Goal: Information Seeking & Learning: Learn about a topic

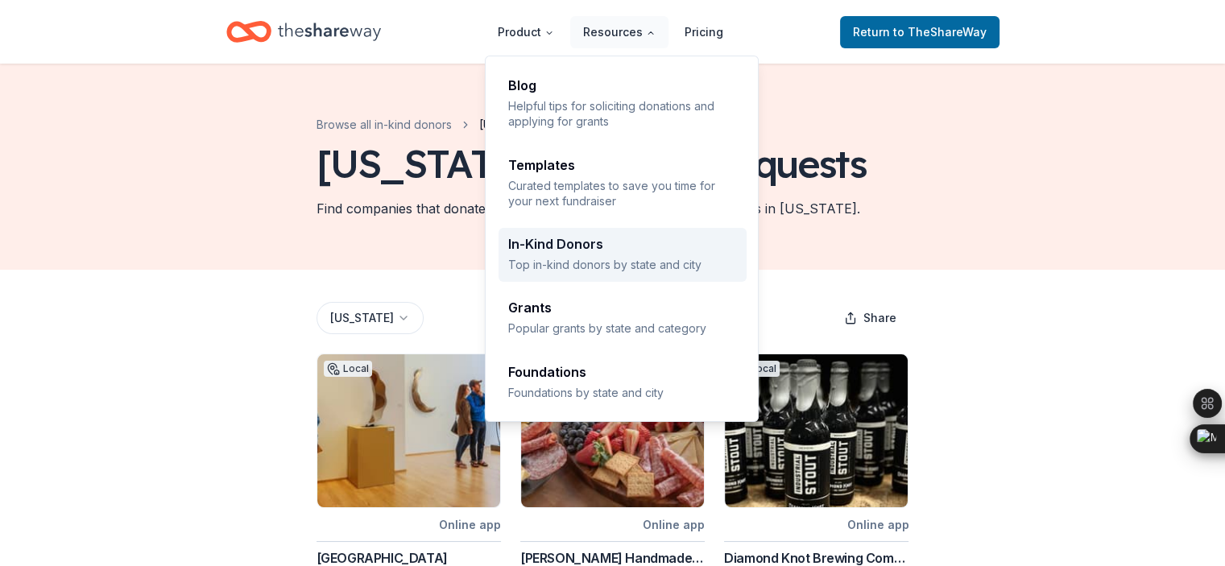
click at [568, 246] on div "In-Kind Donors" at bounding box center [622, 244] width 229 height 13
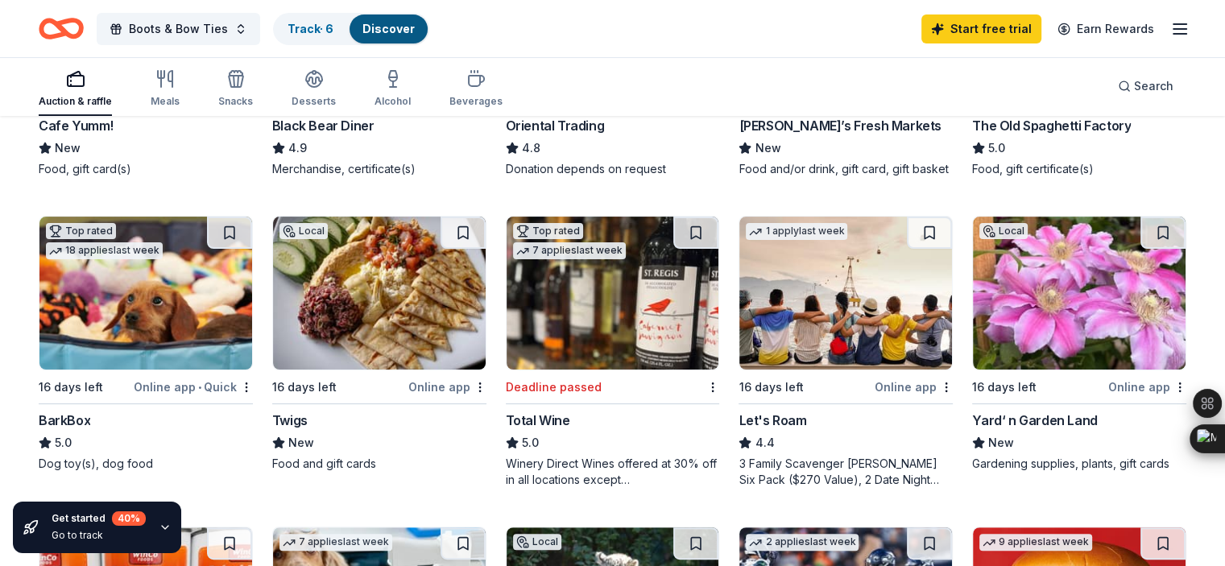
scroll to position [429, 0]
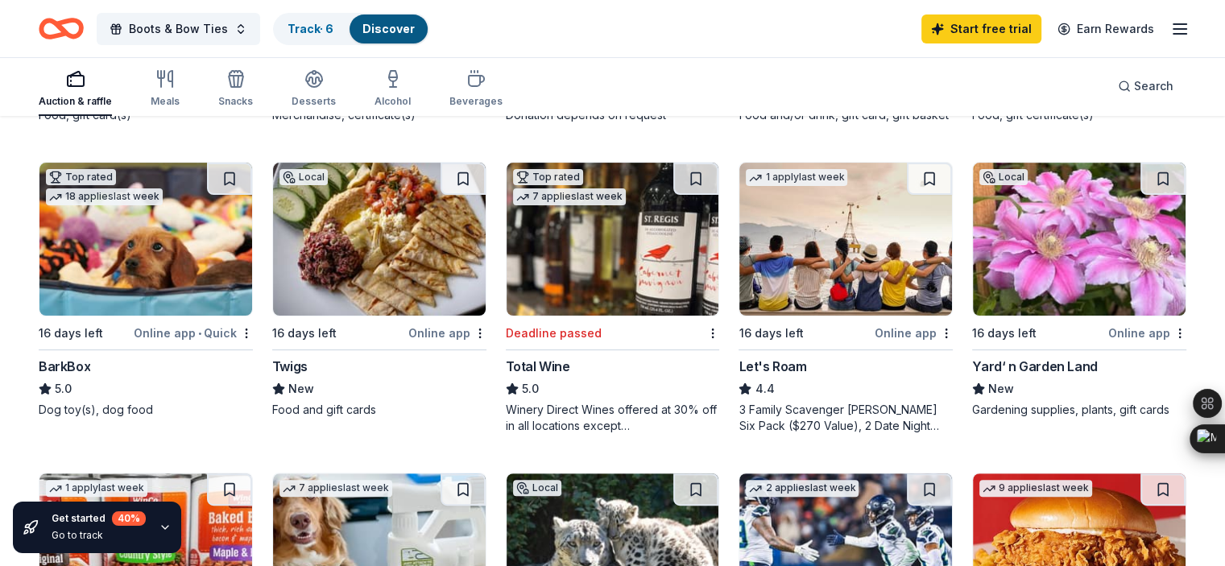
click at [1111, 343] on div "Online app" at bounding box center [1147, 333] width 78 height 20
click at [81, 31] on icon "Home" at bounding box center [68, 28] width 25 height 16
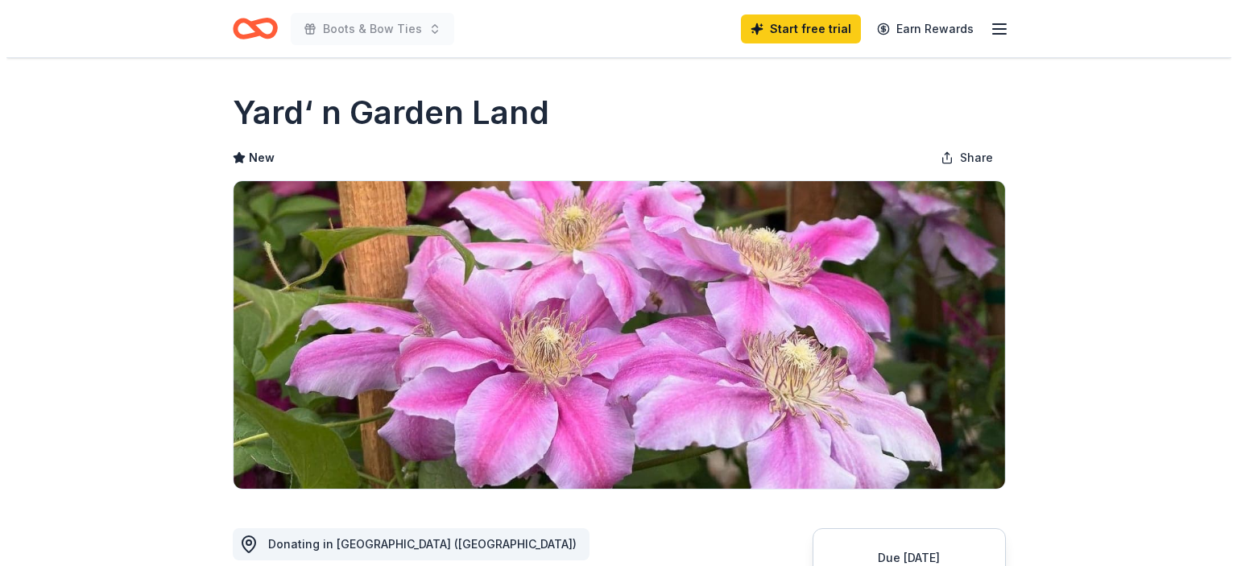
scroll to position [214, 0]
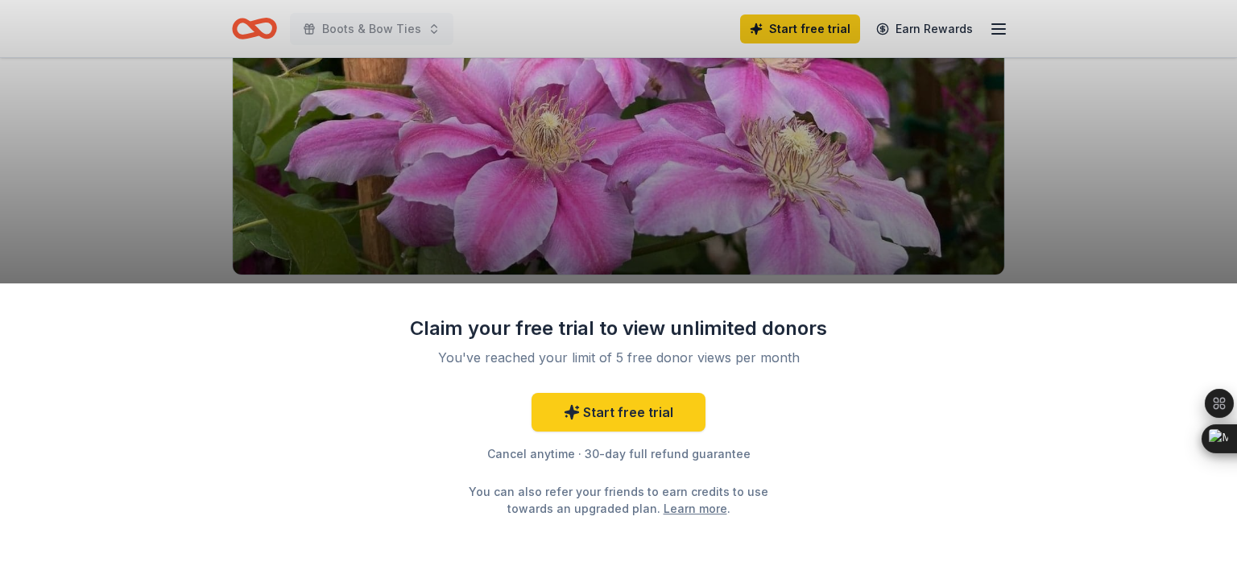
click at [1137, 131] on div "Claim your free trial to view unlimited donors You've reached your limit of 5 f…" at bounding box center [618, 283] width 1237 height 566
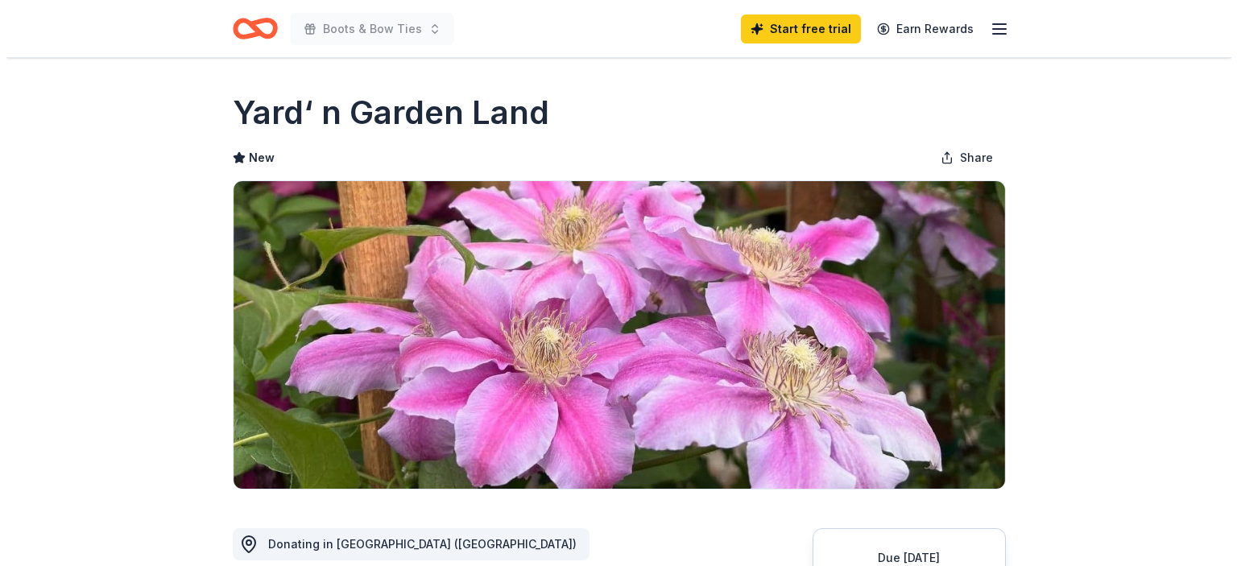
scroll to position [214, 0]
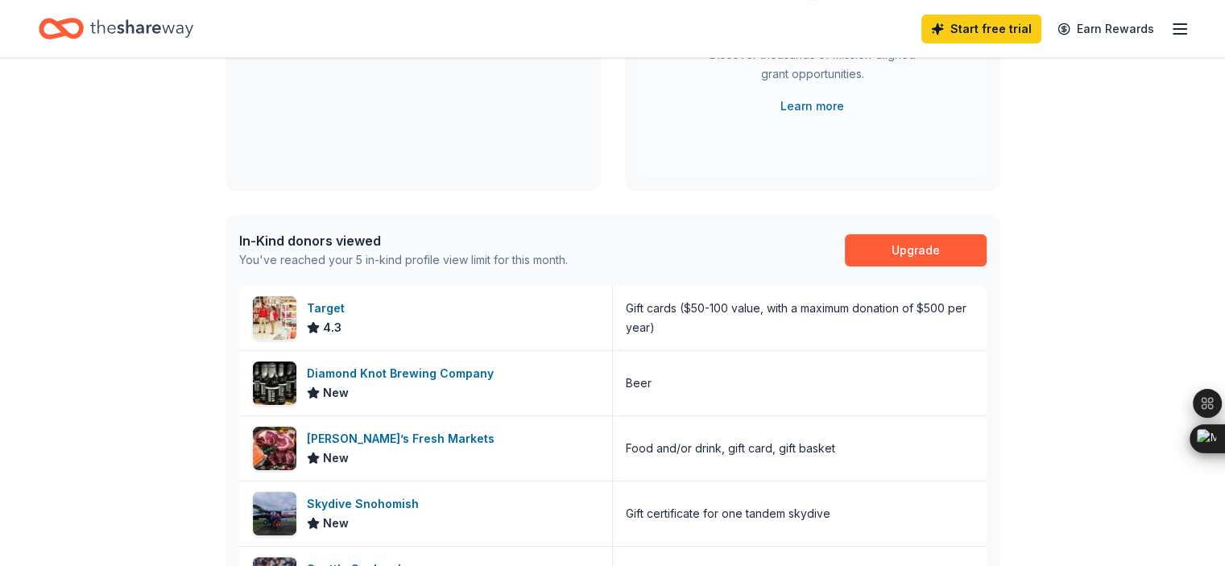
scroll to position [375, 0]
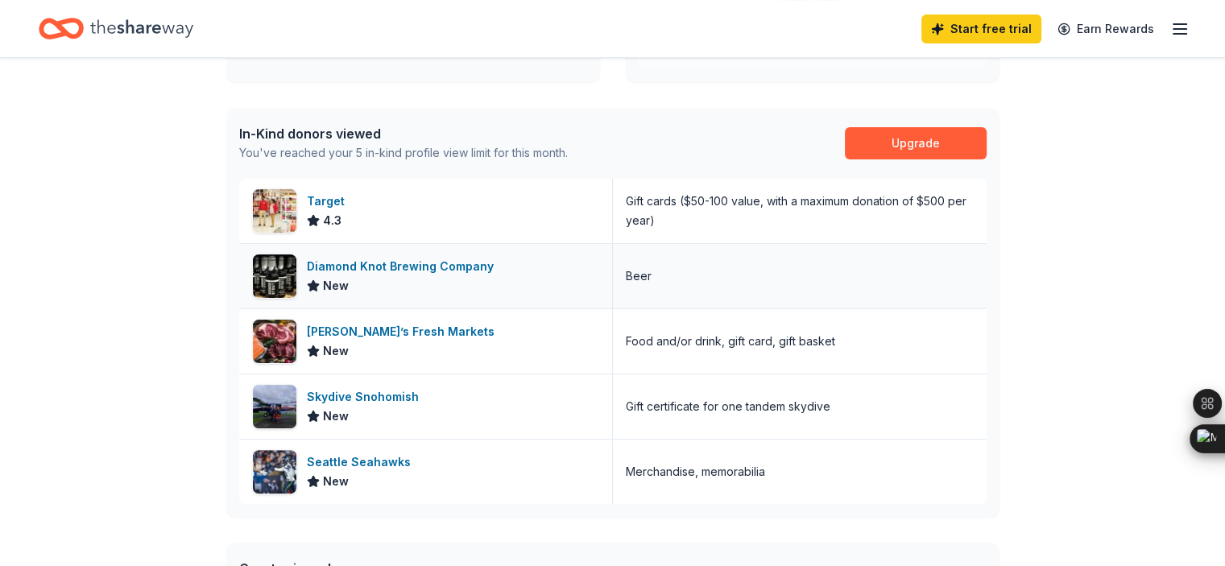
click at [419, 264] on div "Diamond Knot Brewing Company" at bounding box center [403, 266] width 193 height 19
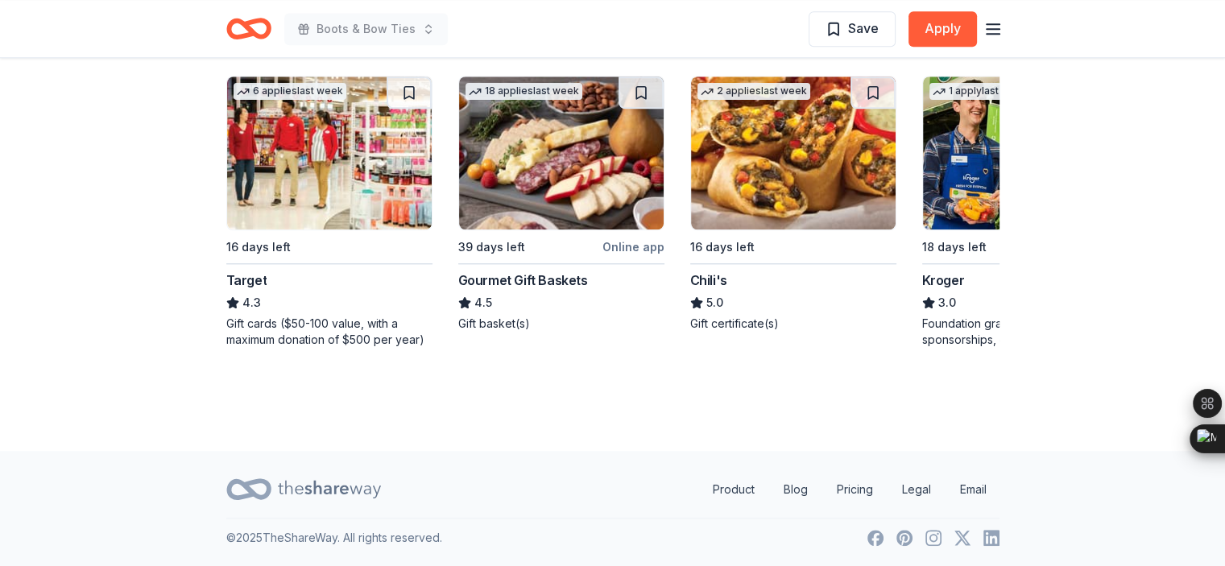
scroll to position [1413, 0]
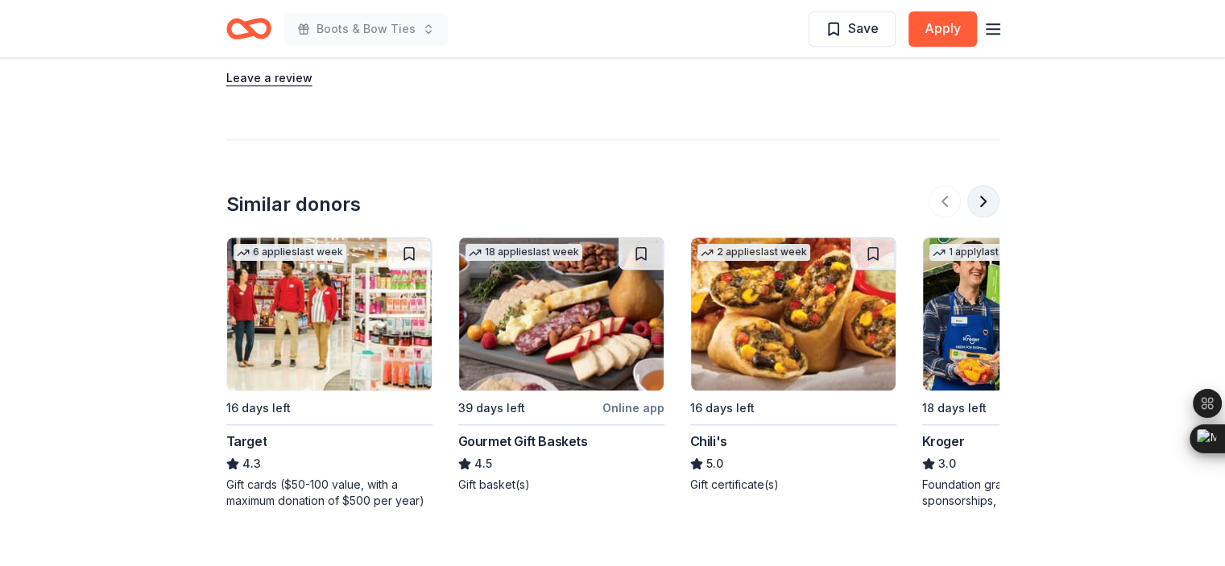
click at [987, 196] on button at bounding box center [983, 201] width 32 height 32
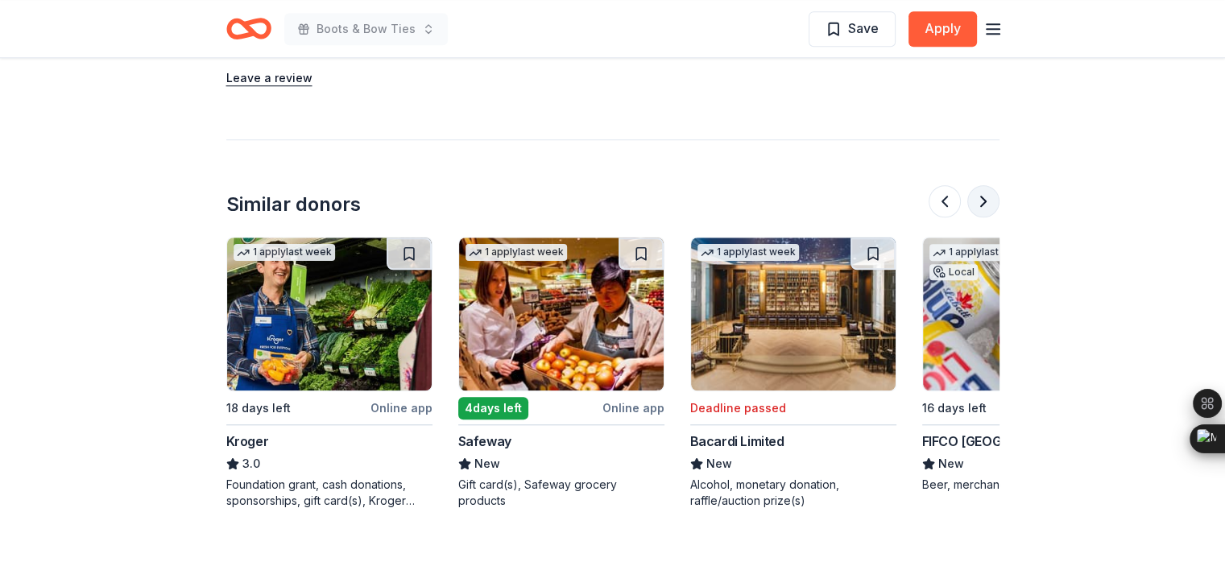
click at [987, 196] on button at bounding box center [983, 201] width 32 height 32
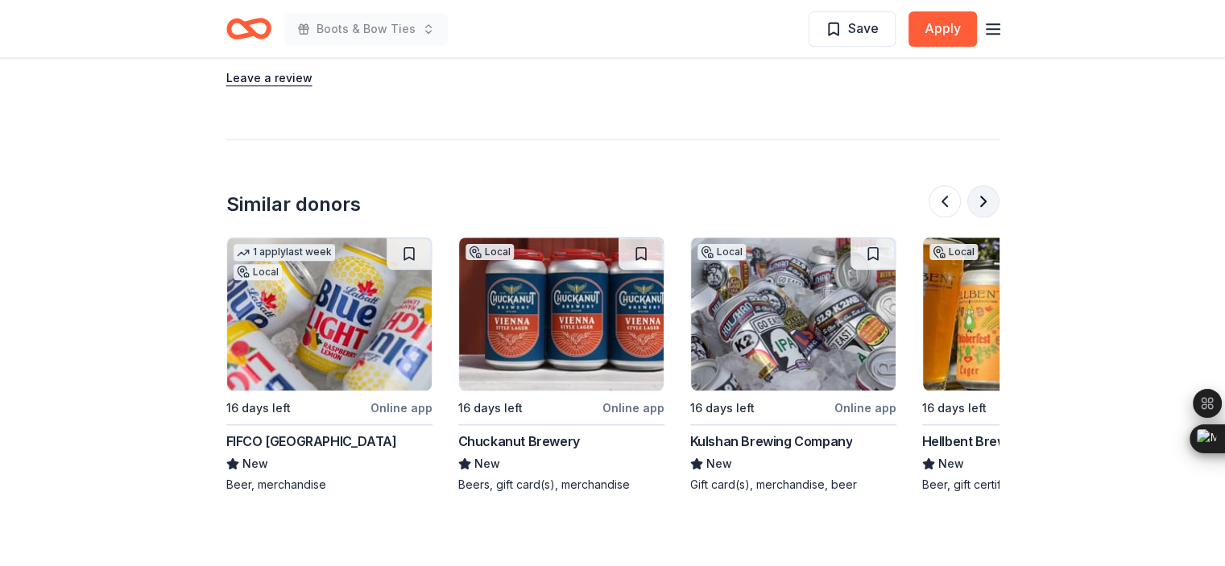
click at [980, 199] on button at bounding box center [983, 201] width 32 height 32
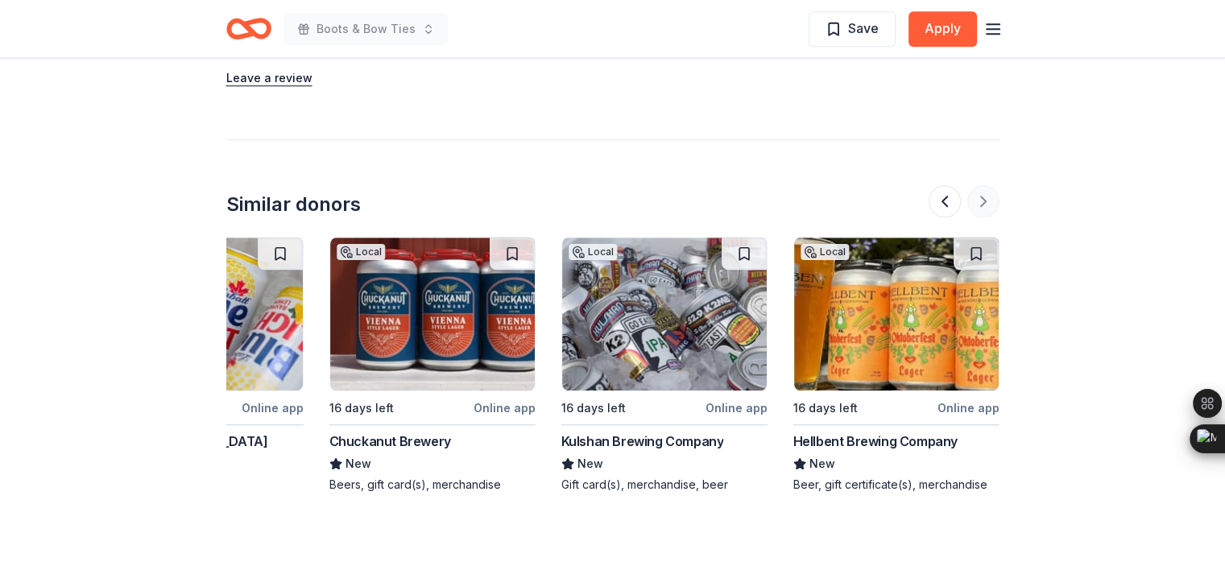
click at [980, 199] on div at bounding box center [964, 201] width 71 height 32
drag, startPoint x: 980, startPoint y: 199, endPoint x: 1118, endPoint y: 171, distance: 140.6
click at [730, 405] on div "Online app" at bounding box center [737, 408] width 62 height 20
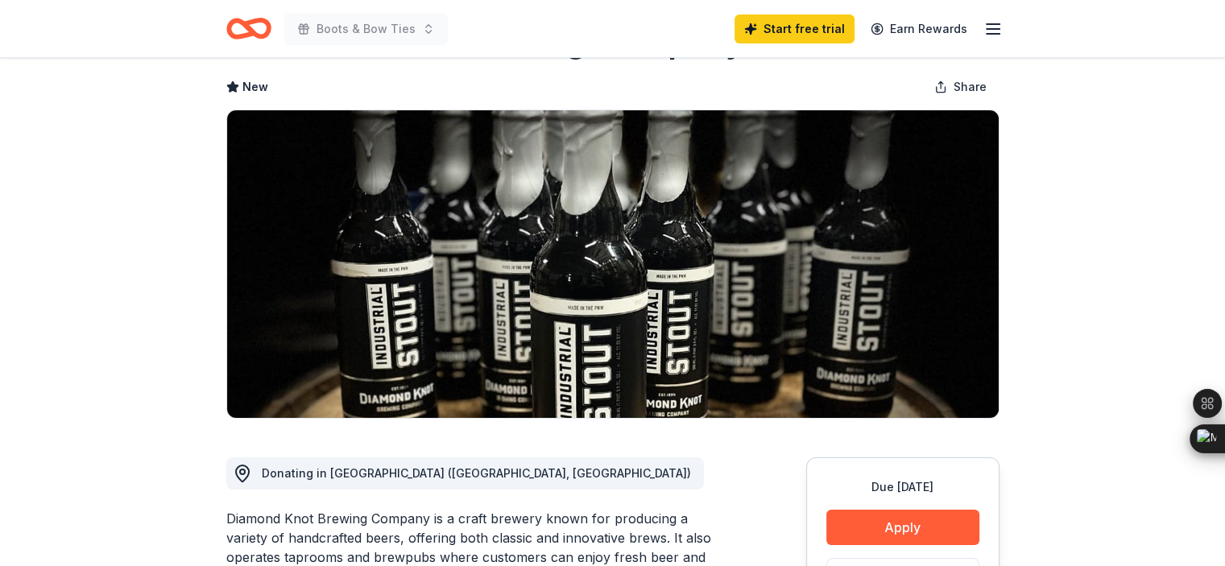
scroll to position [0, 0]
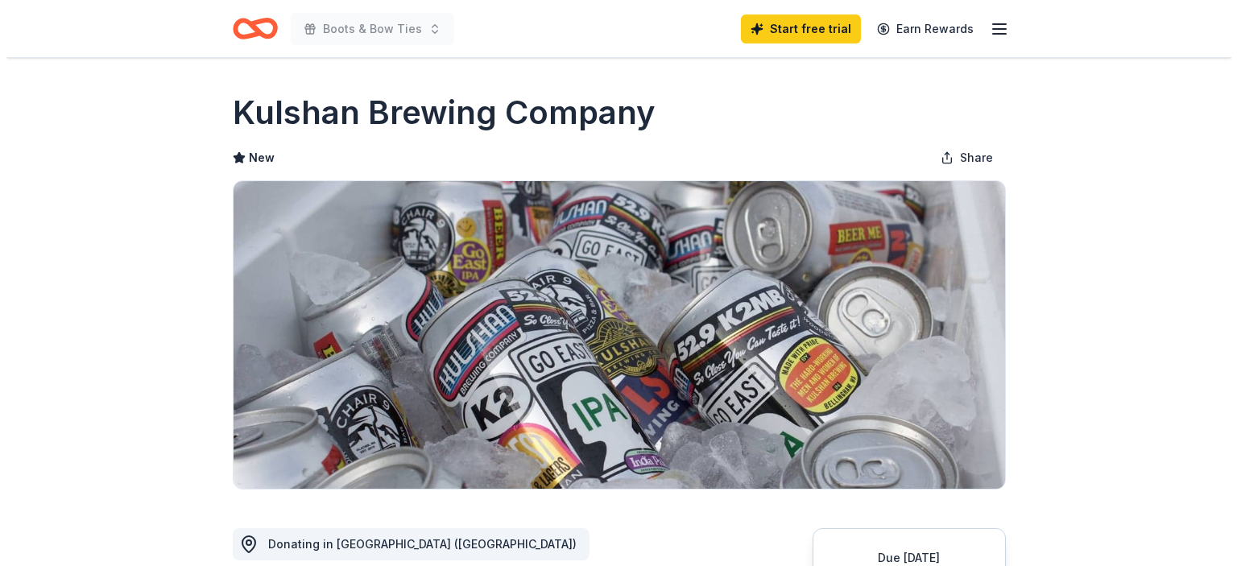
scroll to position [322, 0]
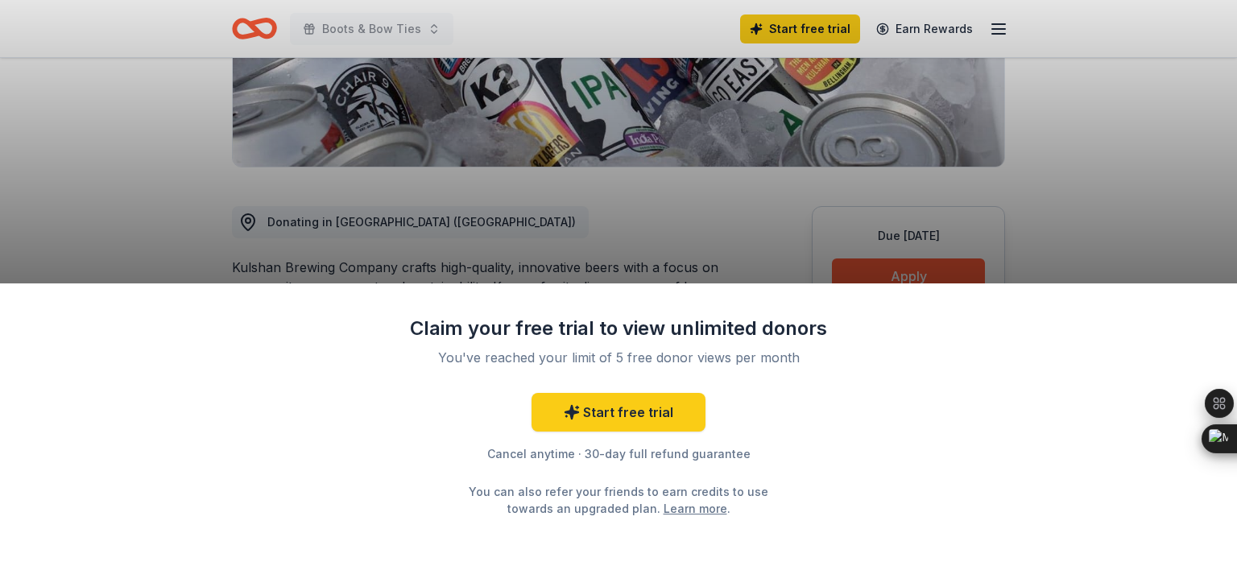
click at [633, 230] on div "Claim your free trial to view unlimited donors You've reached your limit of 5 f…" at bounding box center [618, 283] width 1237 height 566
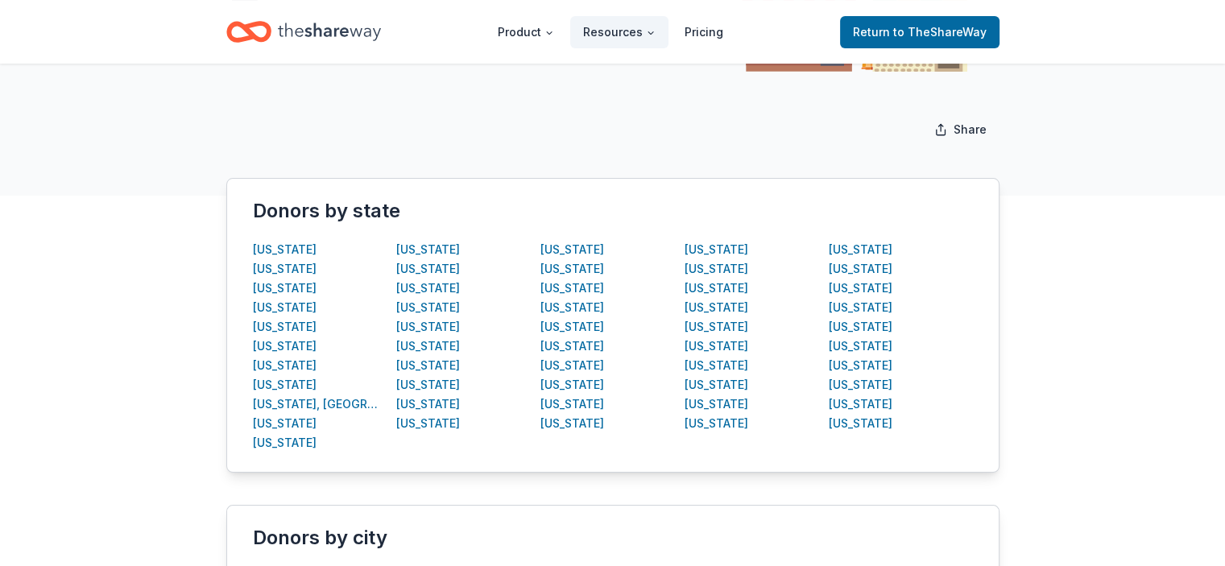
scroll to position [214, 0]
click at [876, 366] on div "[US_STATE]" at bounding box center [861, 365] width 64 height 19
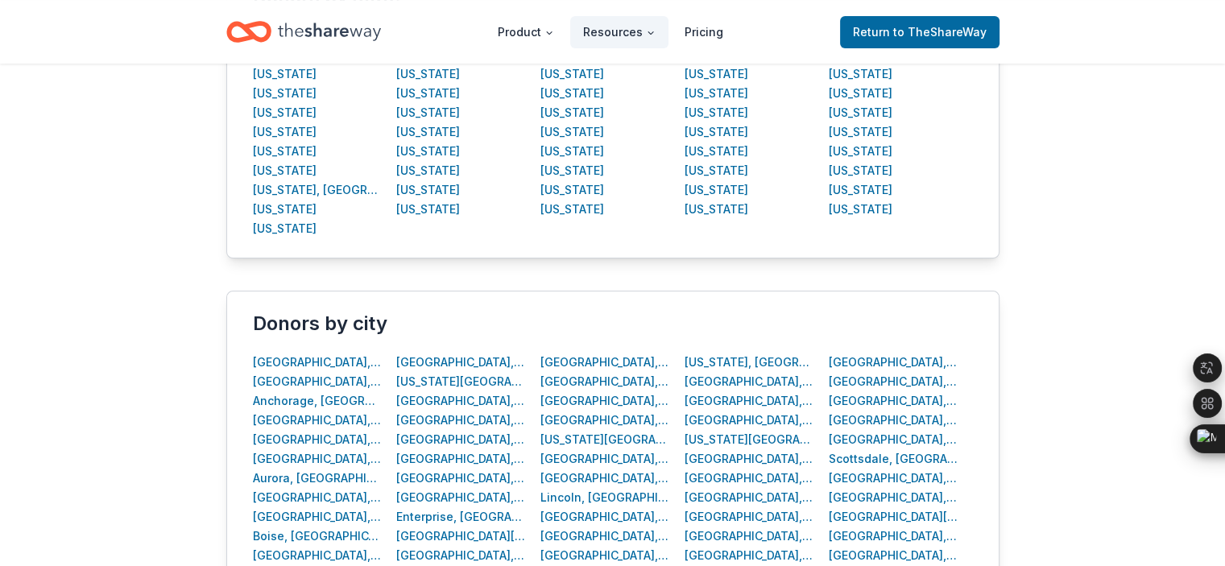
scroll to position [590, 0]
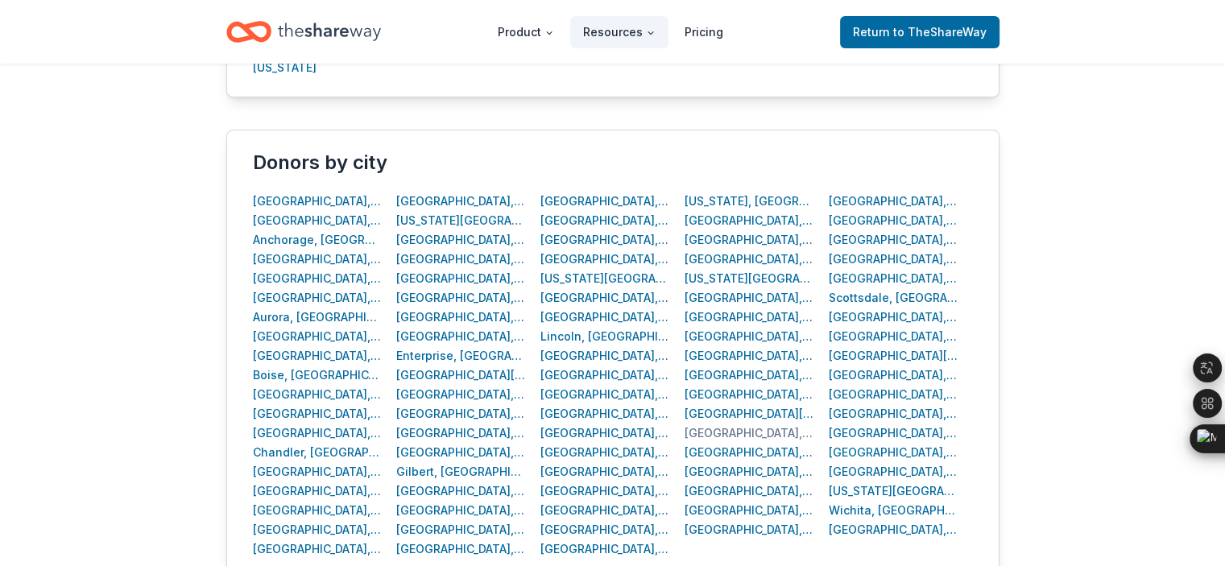
click at [724, 432] on div "[GEOGRAPHIC_DATA], [GEOGRAPHIC_DATA]" at bounding box center [750, 433] width 130 height 19
